Goal: Information Seeking & Learning: Check status

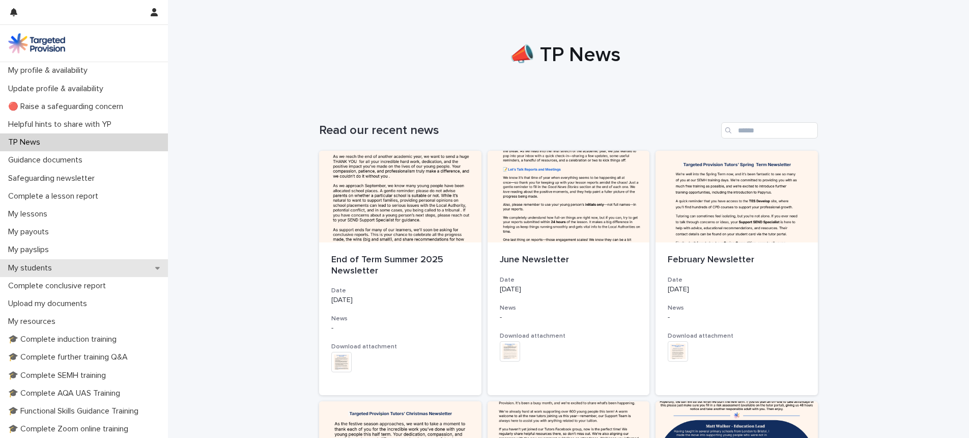
click at [46, 263] on p "My students" at bounding box center [32, 268] width 56 height 10
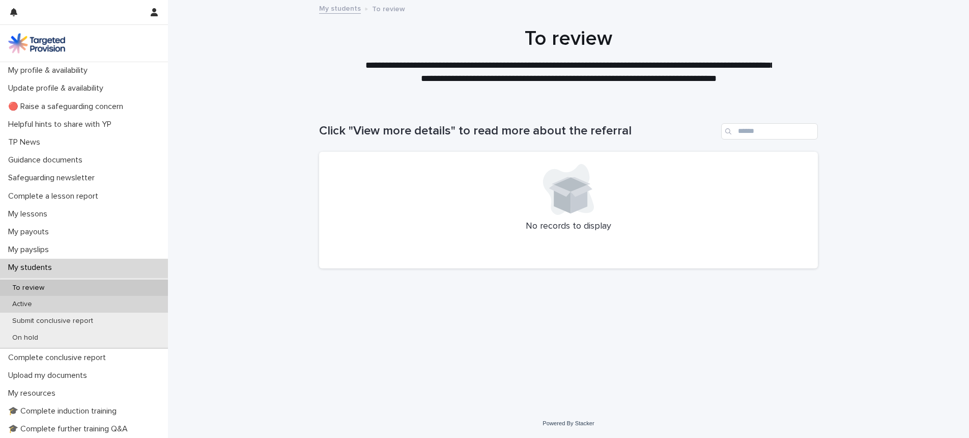
click at [66, 301] on div "Active" at bounding box center [84, 304] width 168 height 17
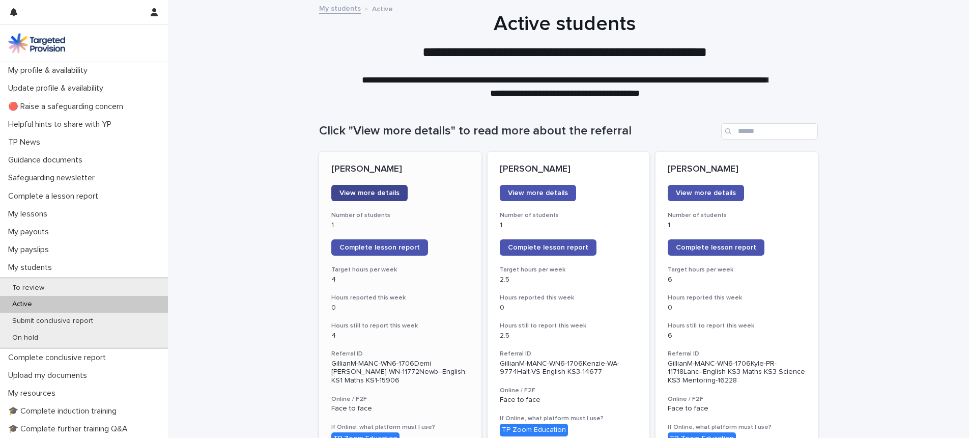
click at [350, 190] on span "View more details" at bounding box center [370, 192] width 60 height 7
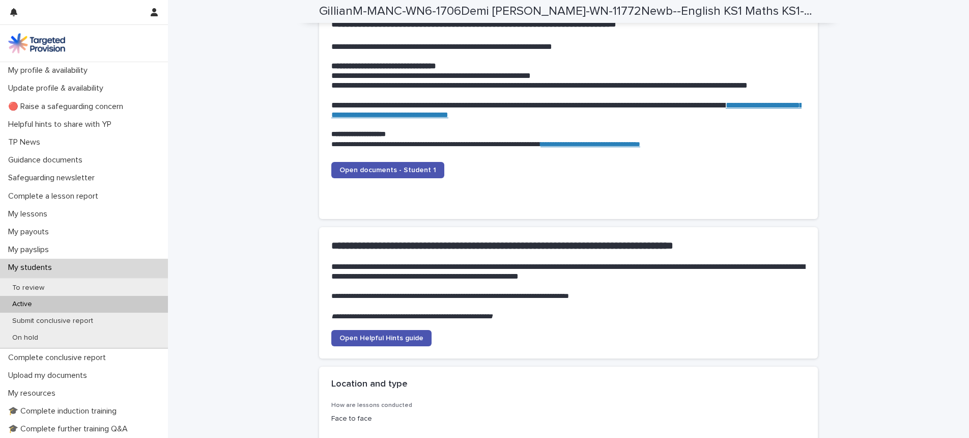
scroll to position [1233, 0]
